Goal: Transaction & Acquisition: Purchase product/service

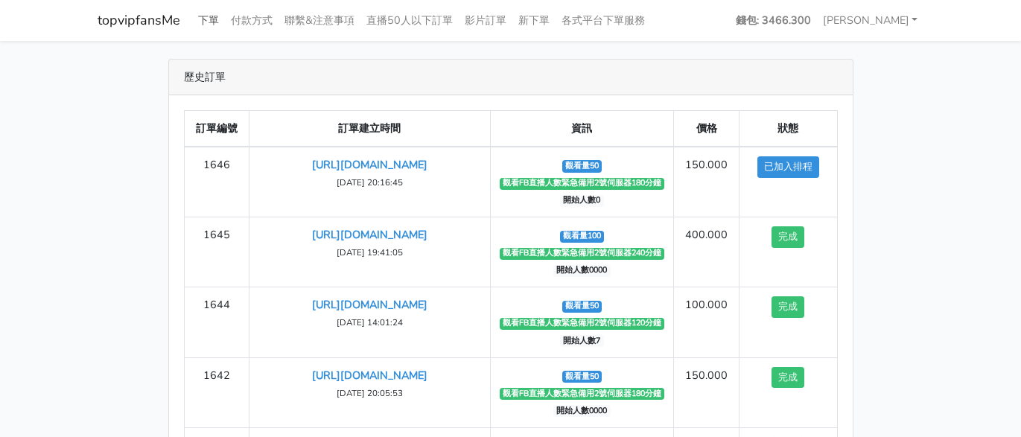
click at [207, 14] on link "下單" at bounding box center [208, 20] width 33 height 29
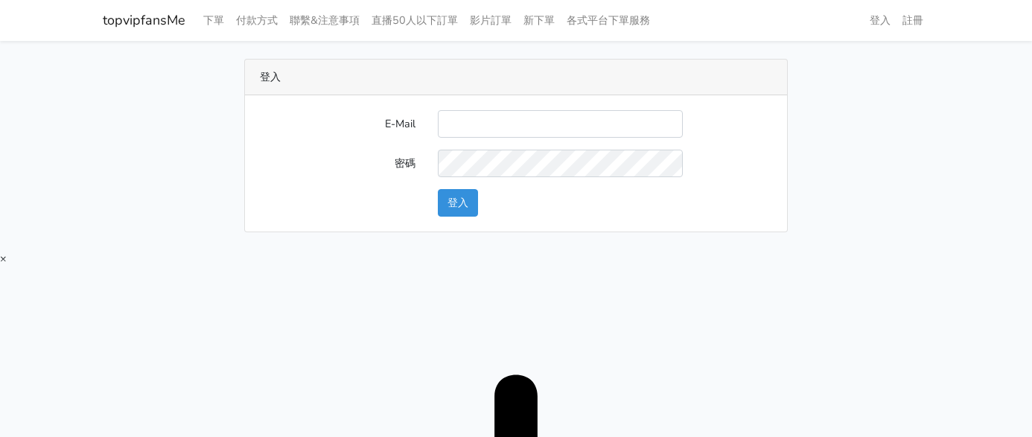
type input "twtop123@uahoo.com.tw"
click at [451, 201] on button "登入" at bounding box center [458, 203] width 40 height 28
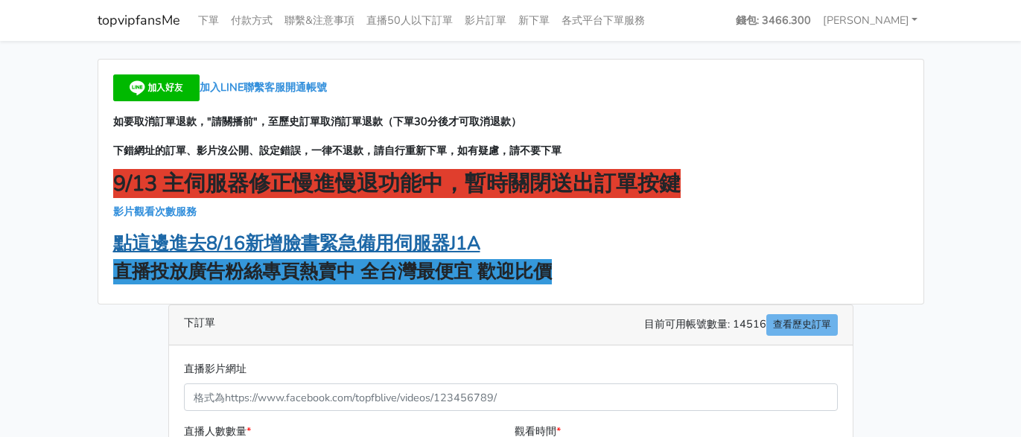
click at [384, 235] on strong "點這邊進去8/16新增臉書緊急備用伺服器J1A" at bounding box center [296, 243] width 367 height 25
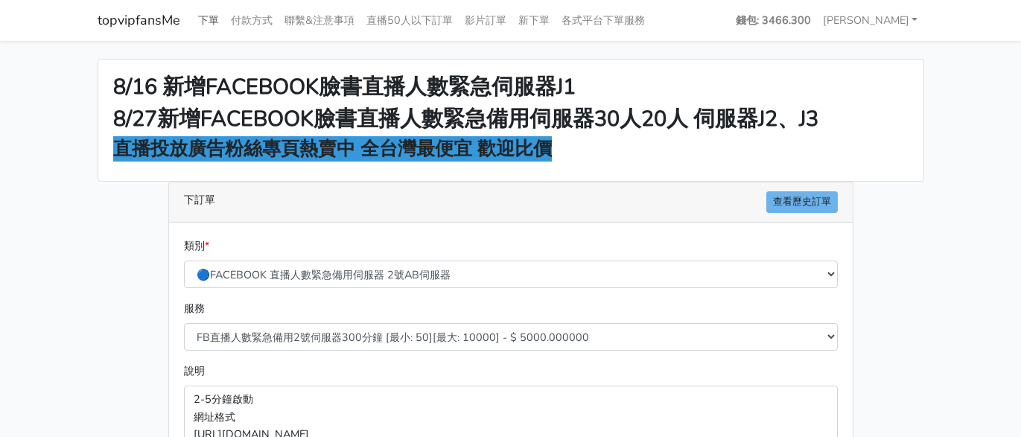
click at [213, 13] on link "下單" at bounding box center [208, 20] width 33 height 29
